Goal: Task Accomplishment & Management: Manage account settings

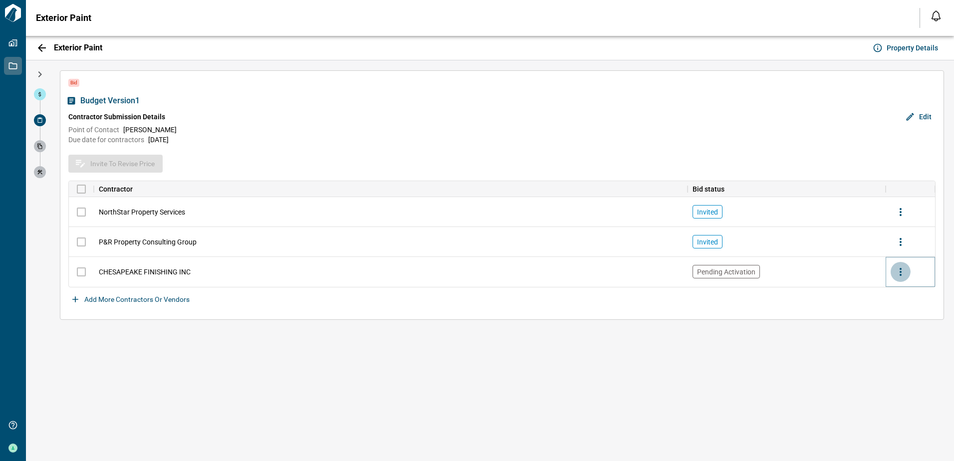
click at [900, 274] on icon "more" at bounding box center [901, 272] width 2 height 8
click at [828, 461] on div at bounding box center [477, 469] width 954 height 0
click at [283, 388] on div "Bid Budget Version 1 Contractor Submission Details Edit Point of Contact [PERSO…" at bounding box center [502, 260] width 904 height 401
